Goal: Task Accomplishment & Management: Complete application form

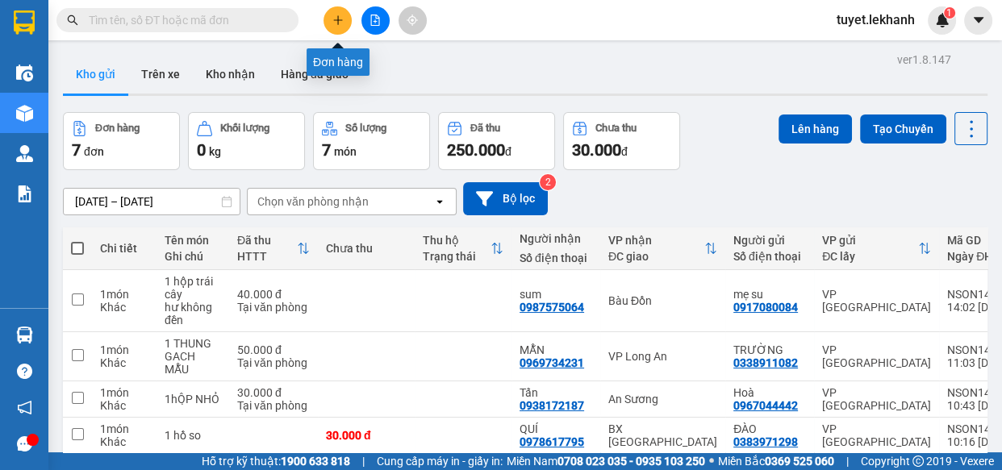
click at [344, 14] on button at bounding box center [337, 20] width 28 height 28
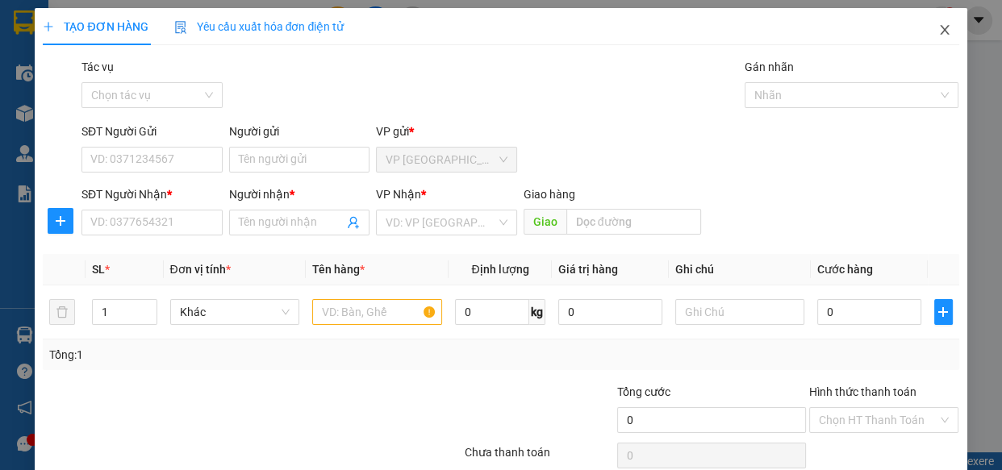
click at [938, 34] on icon "close" at bounding box center [944, 29] width 13 height 13
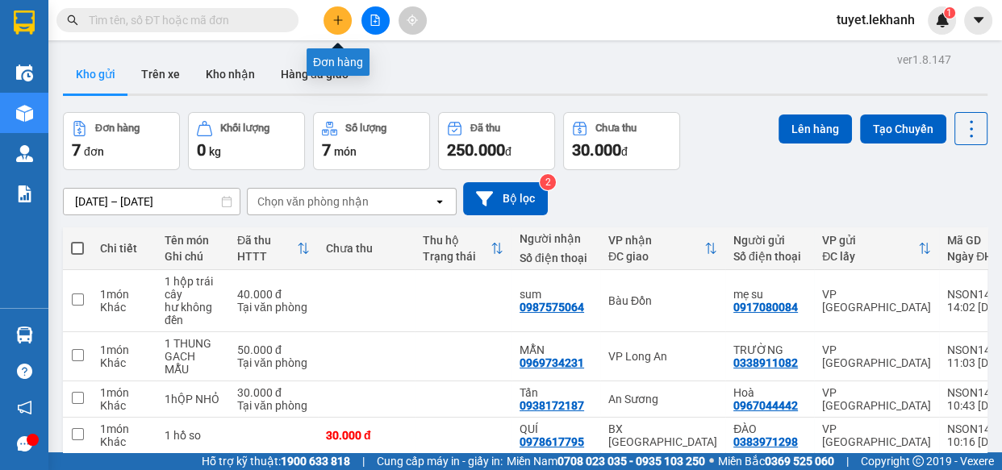
click at [332, 23] on icon "plus" at bounding box center [337, 20] width 11 height 11
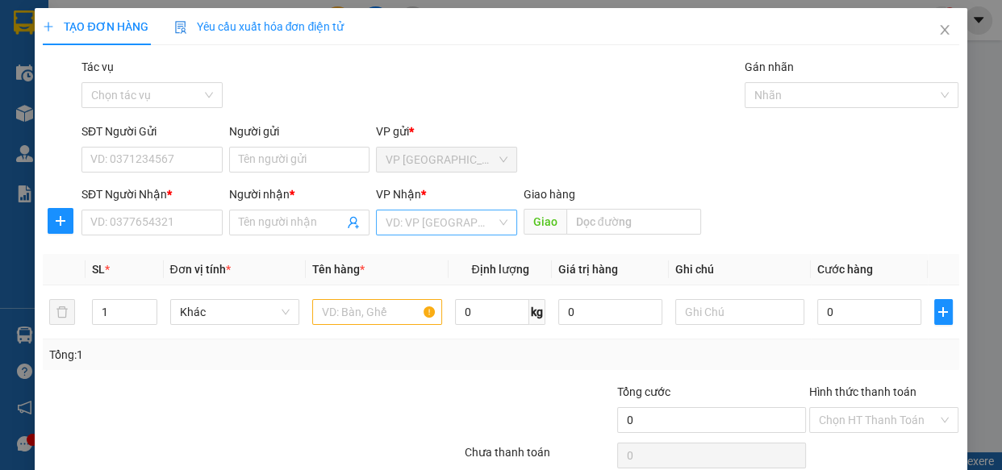
click at [468, 219] on input "search" at bounding box center [440, 222] width 110 height 24
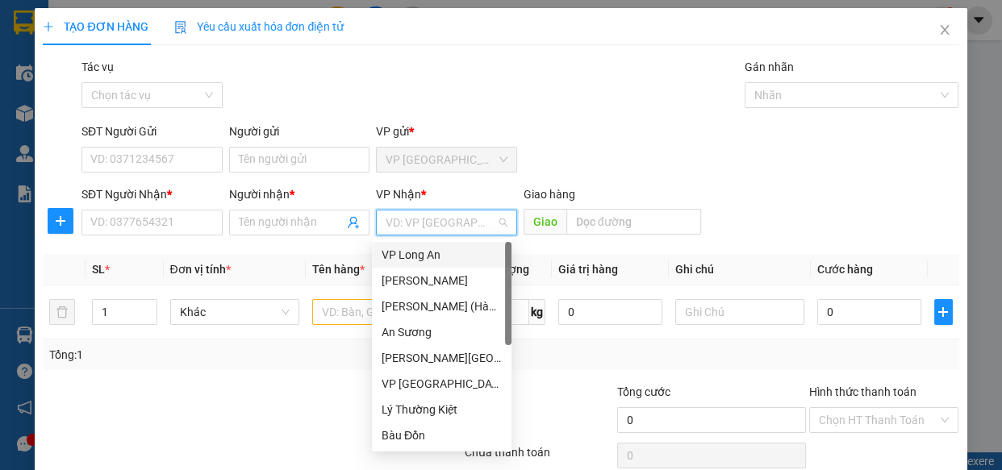
click at [629, 120] on div "Transit Pickup Surcharge Ids Transit Deliver Surcharge Ids Transit Deliver Surc…" at bounding box center [500, 284] width 915 height 452
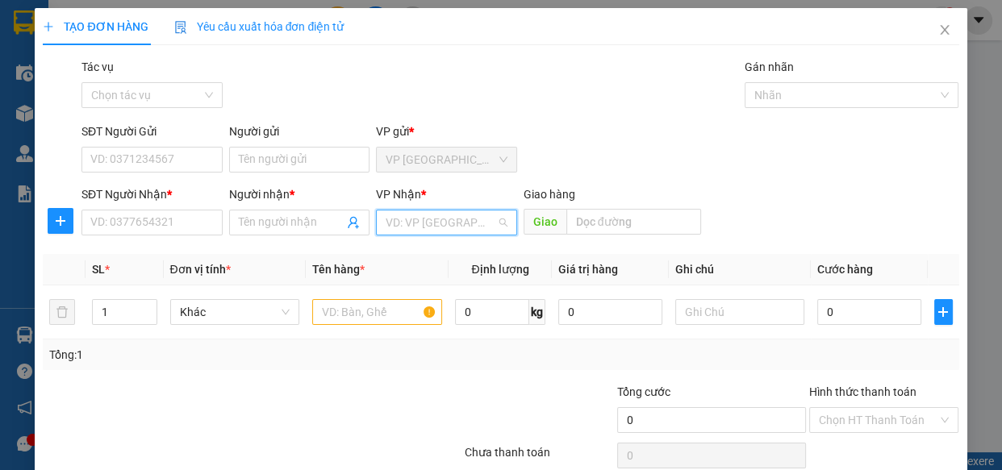
click at [465, 223] on input "search" at bounding box center [440, 222] width 110 height 24
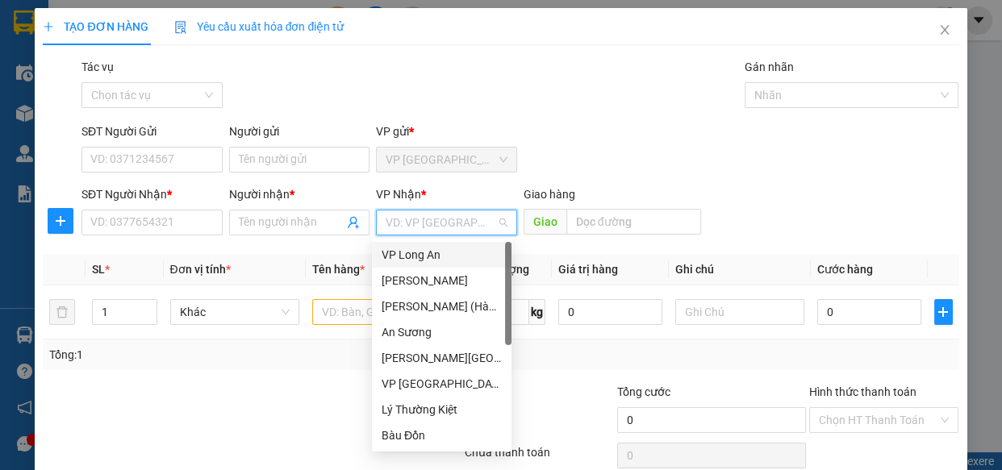
click at [569, 152] on div "SĐT Người Gửi VD: 0371234567 Người gửi Tên người gửi VP gửi * VP [GEOGRAPHIC_DA…" at bounding box center [520, 151] width 884 height 56
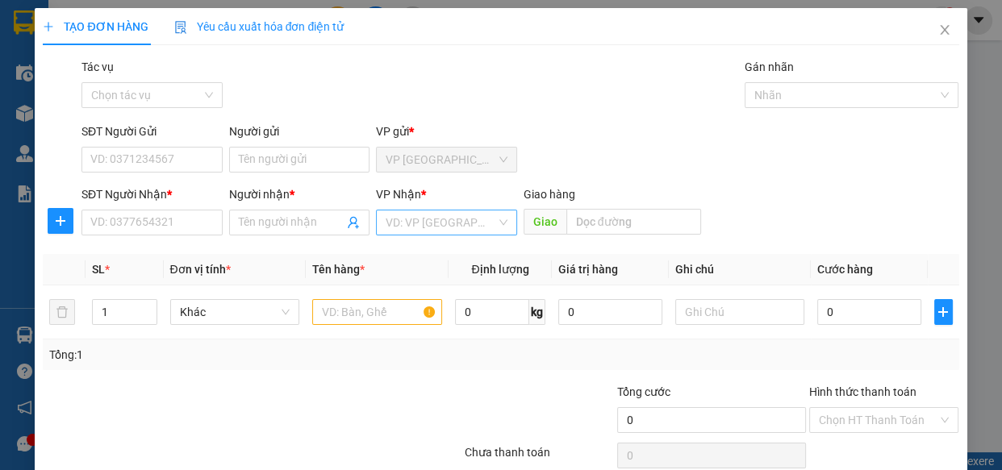
click at [414, 229] on input "search" at bounding box center [440, 222] width 110 height 24
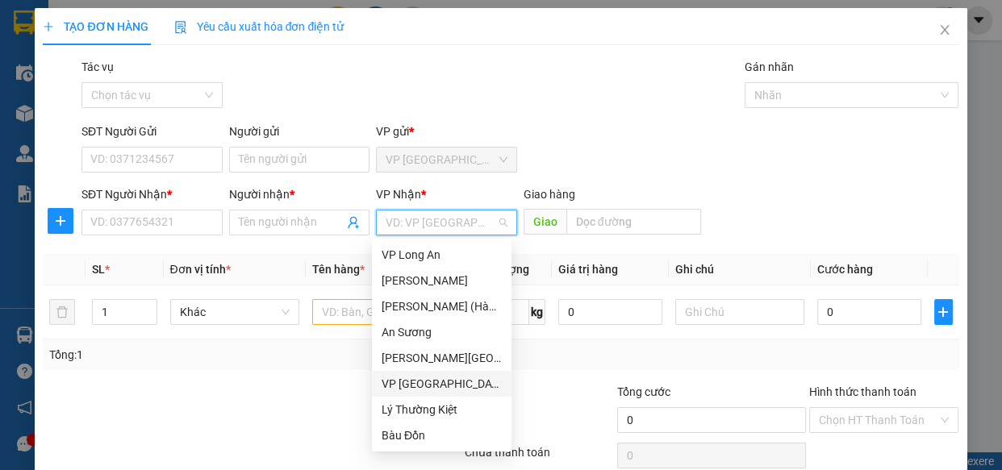
click at [325, 375] on div "Transit Pickup Surcharge Ids Transit Deliver Surcharge Ids Transit Deliver Surc…" at bounding box center [500, 284] width 915 height 452
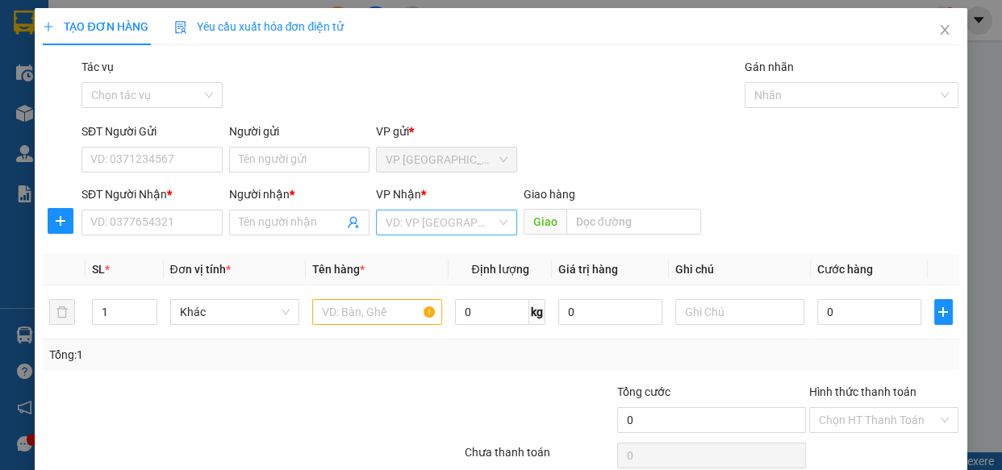
click at [405, 221] on input "search" at bounding box center [440, 222] width 110 height 24
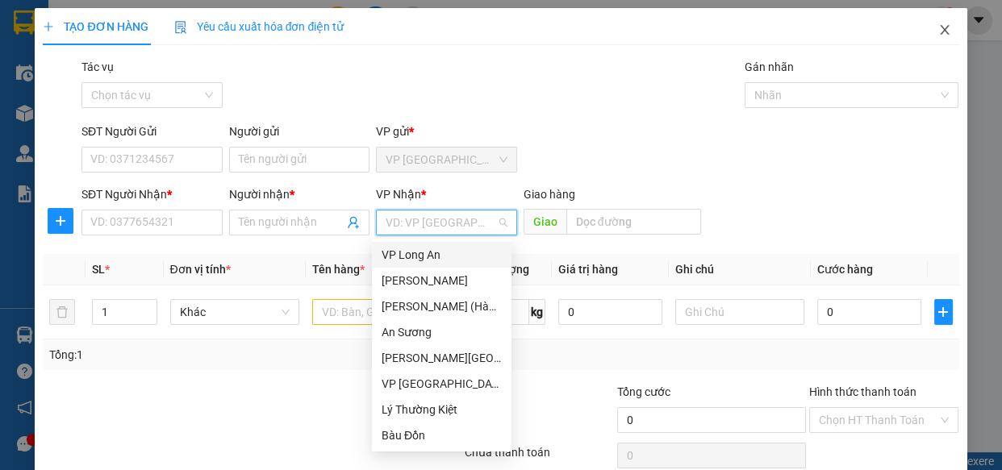
click at [938, 33] on icon "close" at bounding box center [944, 29] width 13 height 13
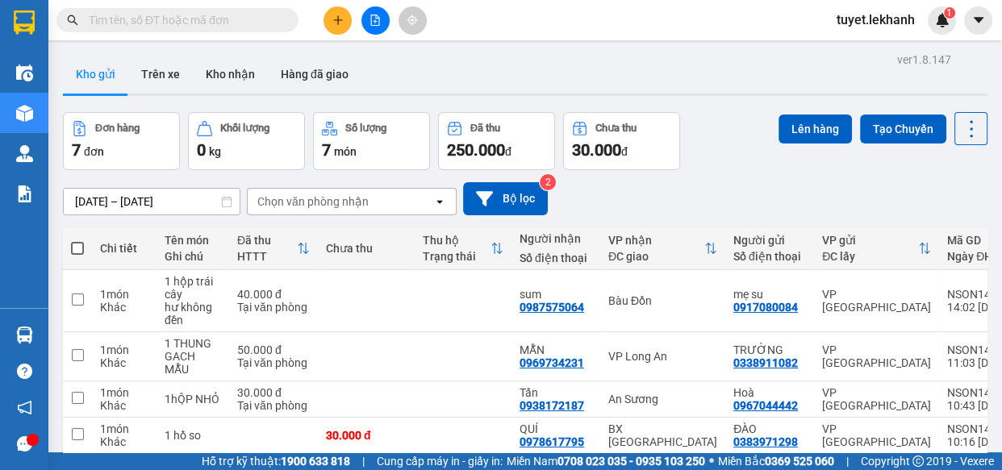
click at [332, 21] on icon "plus" at bounding box center [337, 20] width 11 height 11
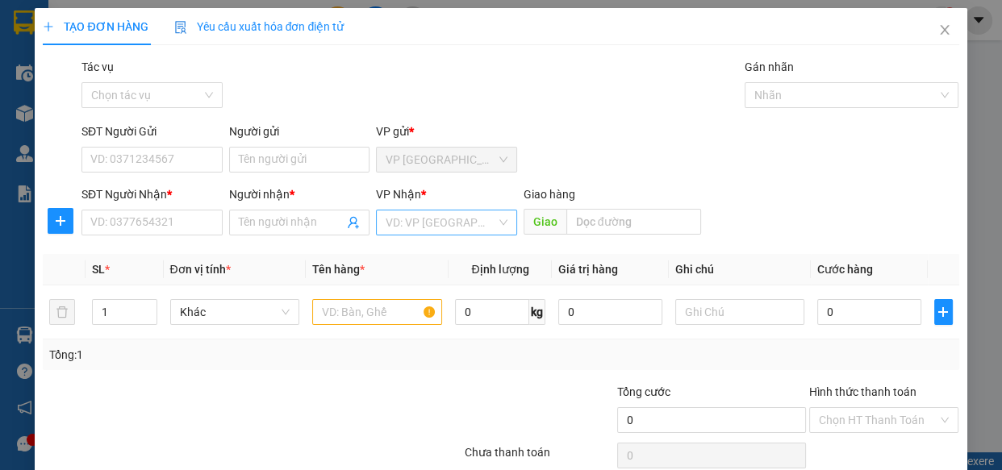
click at [420, 231] on input "search" at bounding box center [440, 222] width 110 height 24
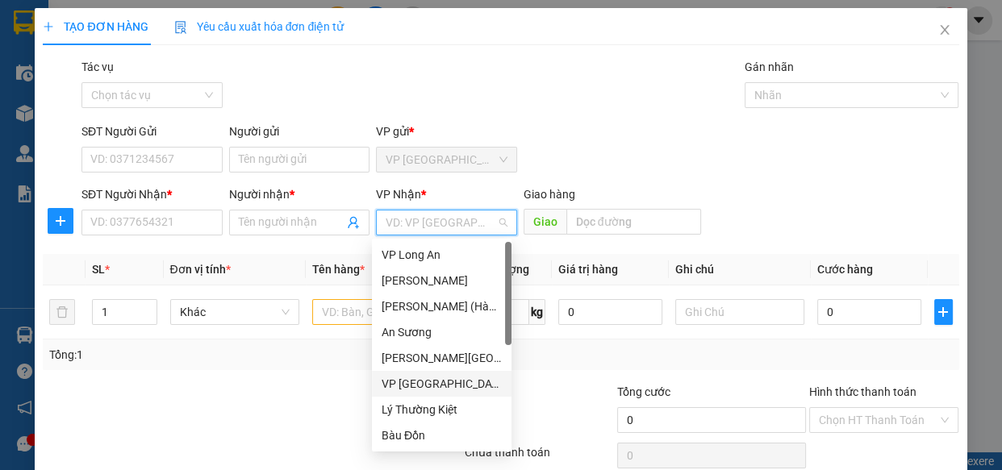
click at [417, 379] on div "VP [GEOGRAPHIC_DATA]" at bounding box center [441, 384] width 120 height 18
drag, startPoint x: 439, startPoint y: 227, endPoint x: 460, endPoint y: 90, distance: 137.8
click at [460, 90] on div "Tác vụ Chọn tác vụ Gán nhãn Nhãn" at bounding box center [520, 86] width 884 height 56
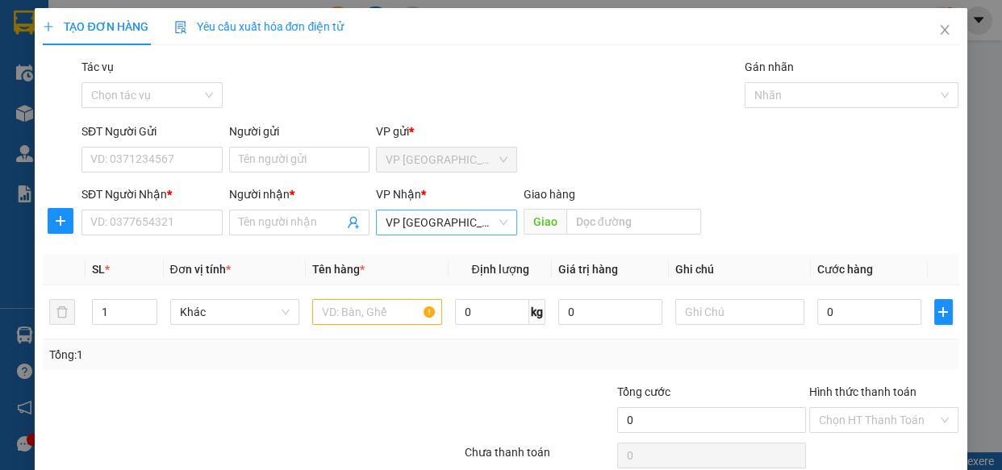
click at [424, 222] on span "VP [GEOGRAPHIC_DATA]" at bounding box center [446, 222] width 122 height 24
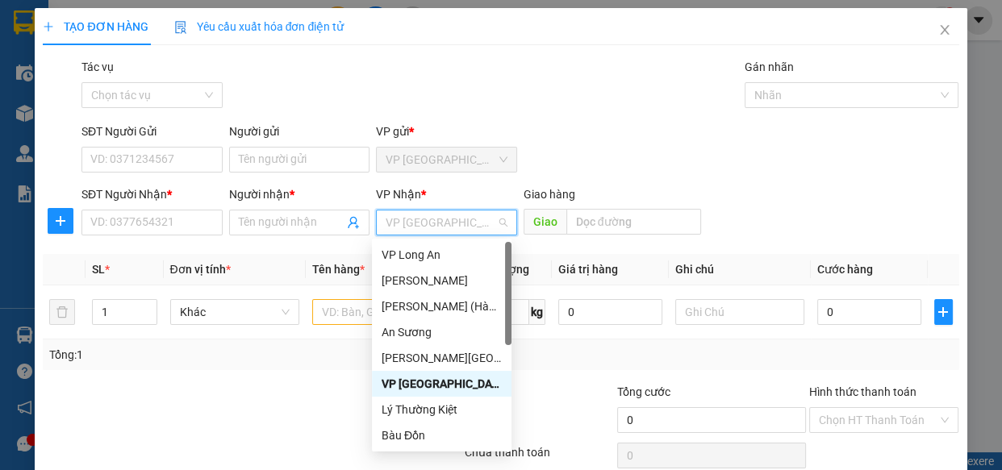
click at [453, 222] on span "VP [GEOGRAPHIC_DATA]" at bounding box center [446, 222] width 122 height 24
click at [406, 382] on div "VP [GEOGRAPHIC_DATA]" at bounding box center [441, 384] width 120 height 18
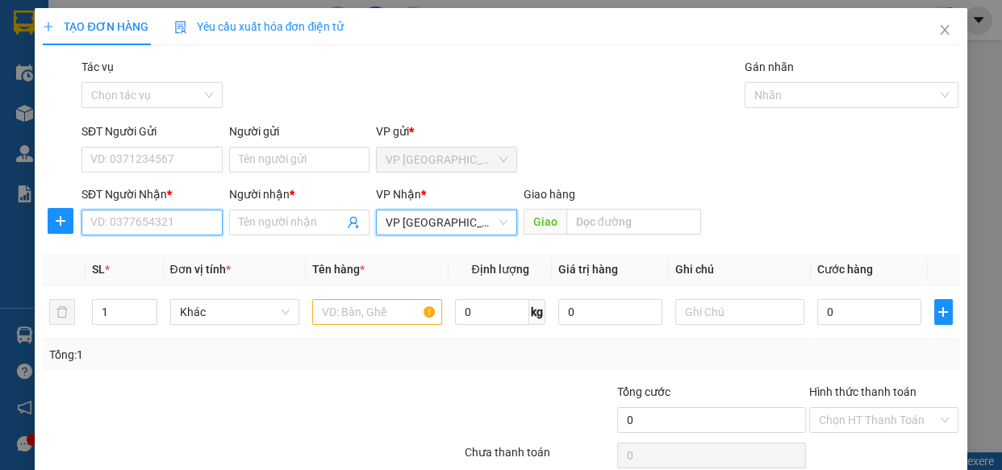
click at [187, 218] on input "SĐT Người Nhận *" at bounding box center [151, 223] width 141 height 26
paste input "0948817319"
type input "0948817319"
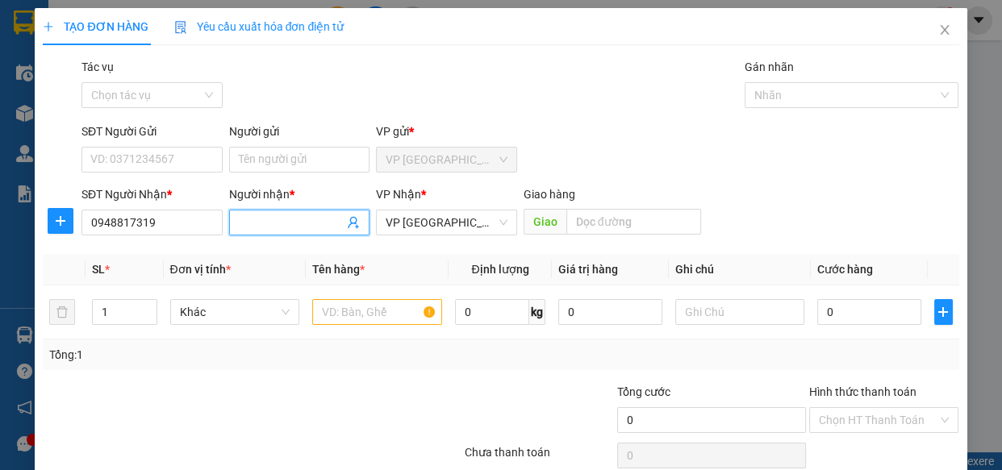
click at [269, 221] on input "Người nhận *" at bounding box center [292, 223] width 106 height 18
type input "khách"
click at [378, 321] on input "text" at bounding box center [377, 312] width 130 height 26
click at [896, 307] on input "0" at bounding box center [869, 312] width 104 height 26
type input "5"
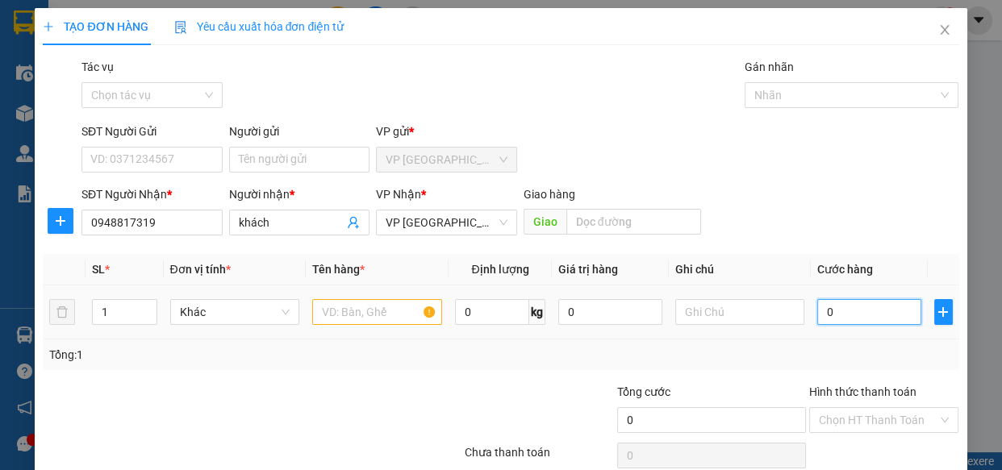
type input "5"
type input "50"
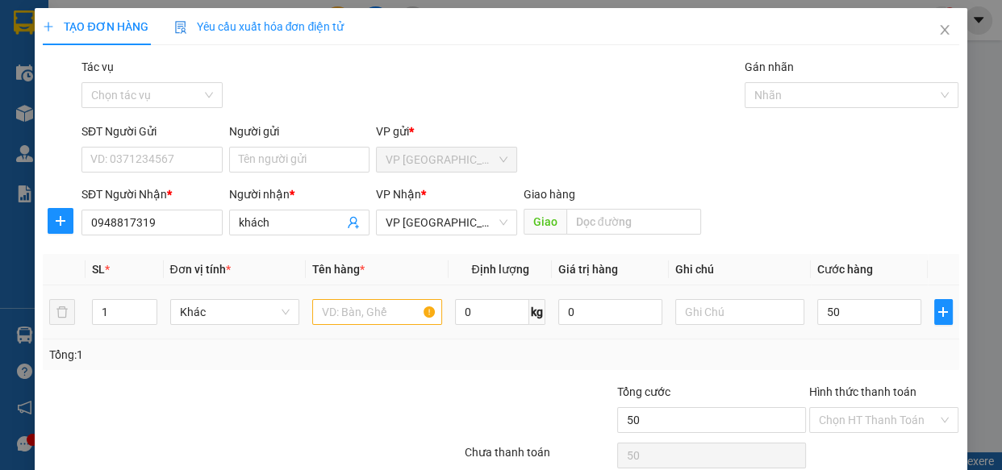
type input "50.000"
drag, startPoint x: 839, startPoint y: 201, endPoint x: 789, endPoint y: 233, distance: 59.5
click at [840, 201] on div "SĐT Người Nhận * 0948817319 Người nhận * khách VP Nhận * VP Tân Bình Giao hàng…" at bounding box center [520, 213] width 884 height 56
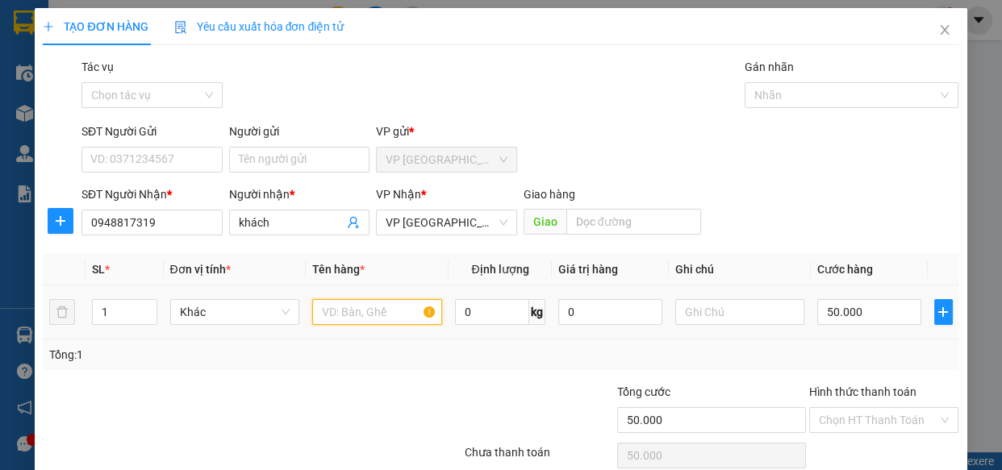
click at [348, 312] on input "text" at bounding box center [377, 312] width 130 height 26
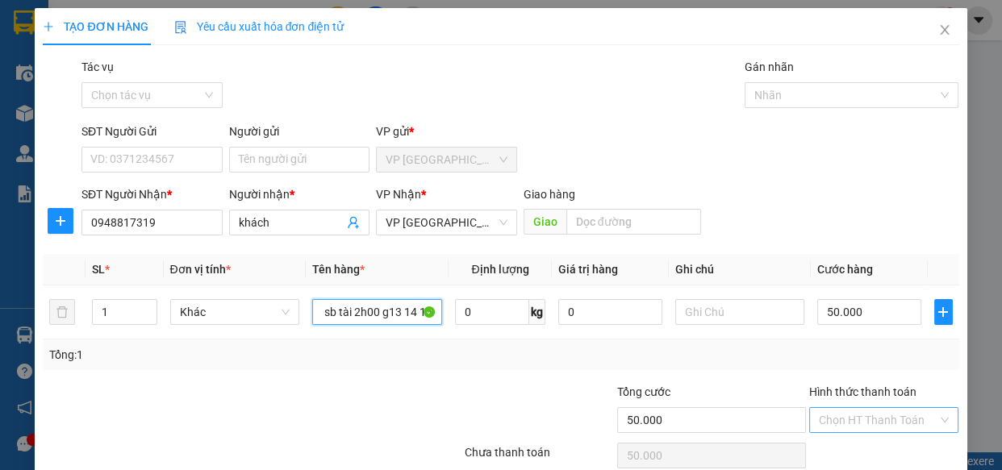
type input "hành lý khách sb tài 2h00 g13 14 15"
click at [914, 414] on input "Hình thức thanh toán" at bounding box center [878, 420] width 119 height 24
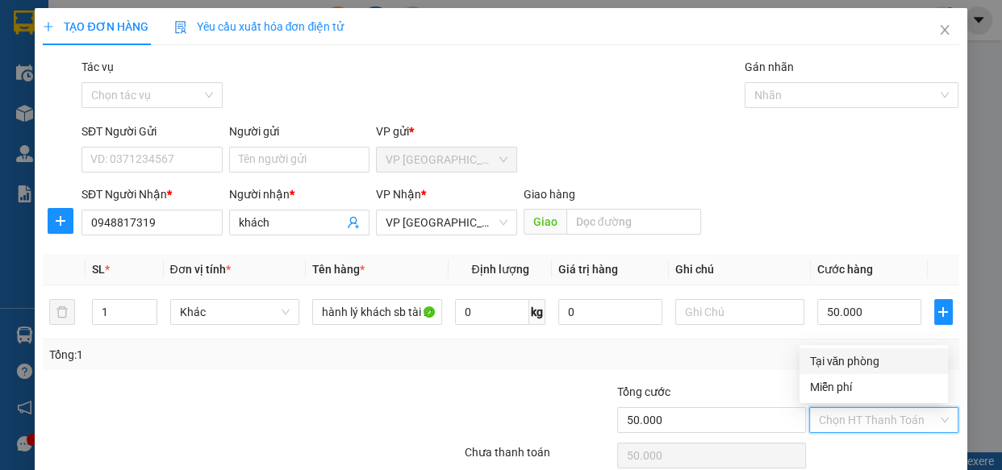
click at [898, 361] on div "Tại văn phòng" at bounding box center [873, 361] width 129 height 18
type input "0"
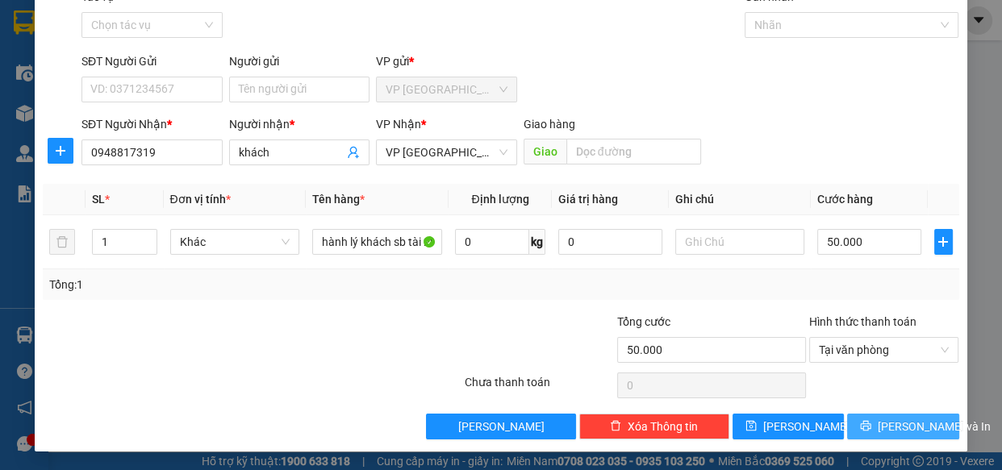
click at [885, 423] on span "[PERSON_NAME] và In" at bounding box center [933, 427] width 113 height 18
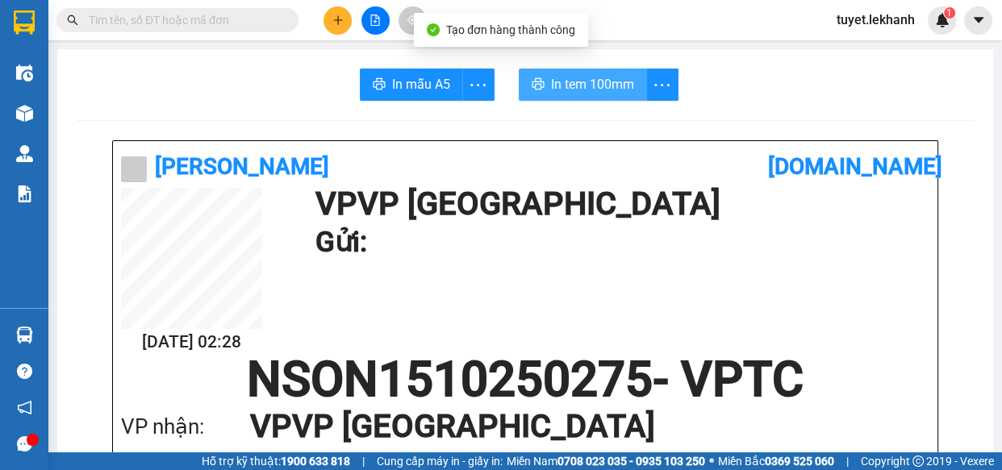
click at [629, 74] on button "In tem 100mm" at bounding box center [583, 85] width 128 height 32
drag, startPoint x: 621, startPoint y: 81, endPoint x: 627, endPoint y: 90, distance: 10.5
click at [621, 81] on span "In tem 100mm" at bounding box center [592, 84] width 83 height 20
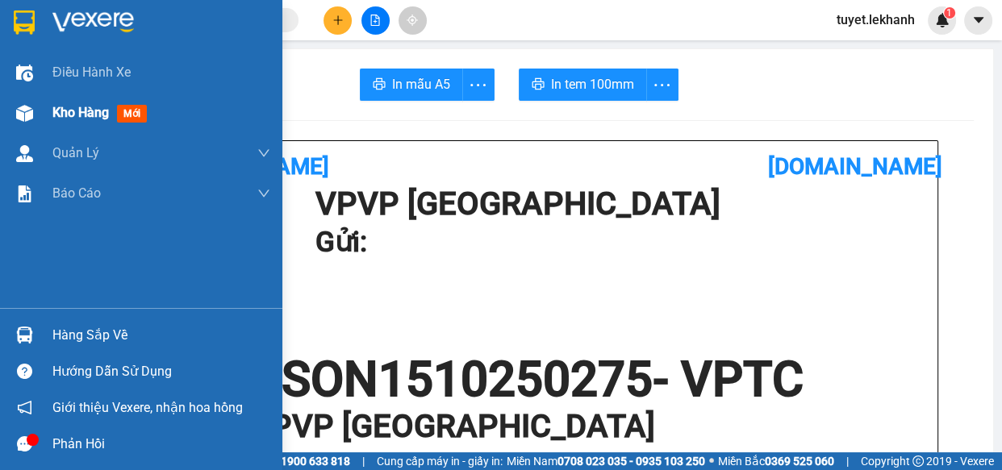
click at [48, 119] on div "Kho hàng mới" at bounding box center [141, 113] width 282 height 40
